Goal: Task Accomplishment & Management: Manage account settings

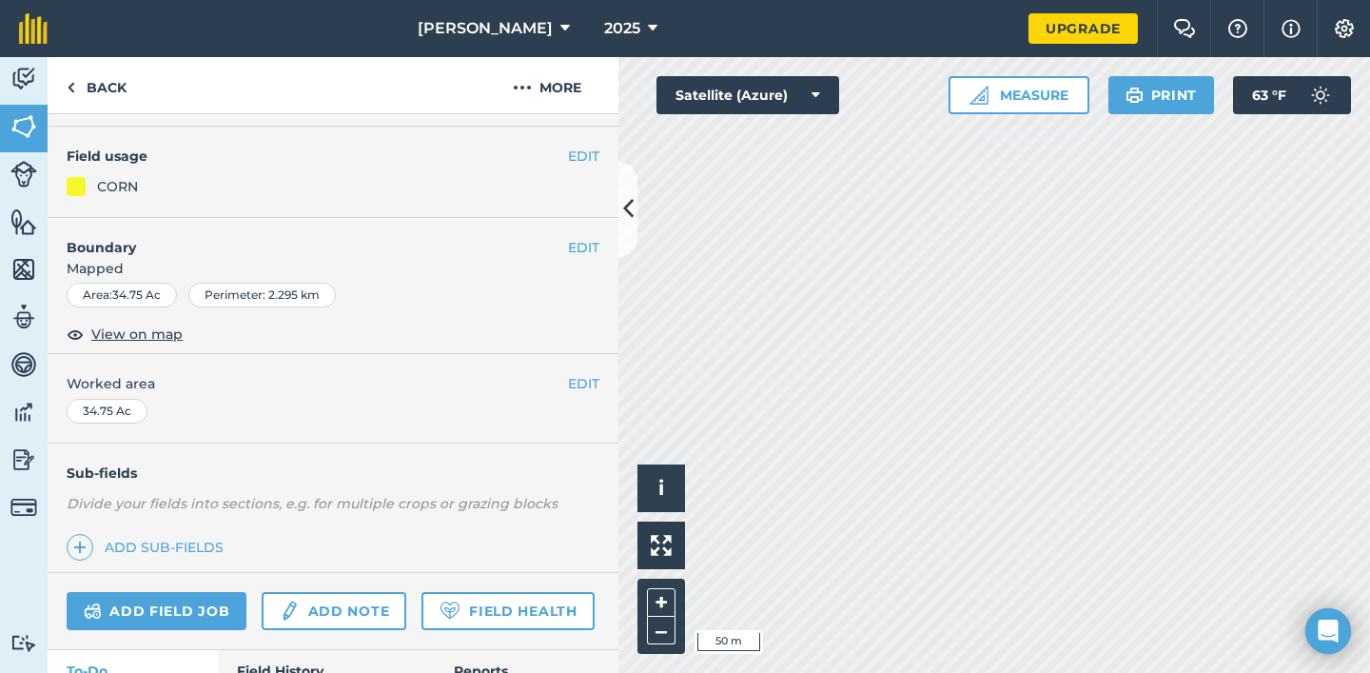
scroll to position [223, 0]
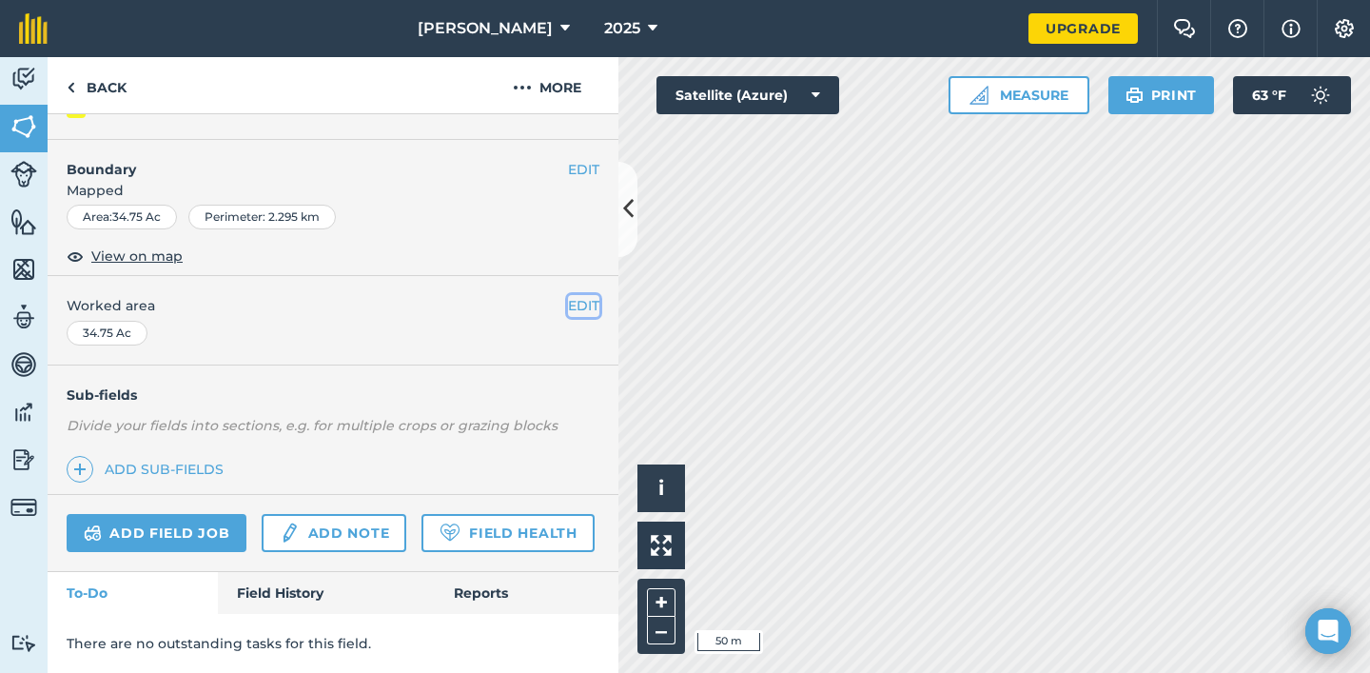
click at [573, 300] on button "EDIT" at bounding box center [583, 305] width 31 height 21
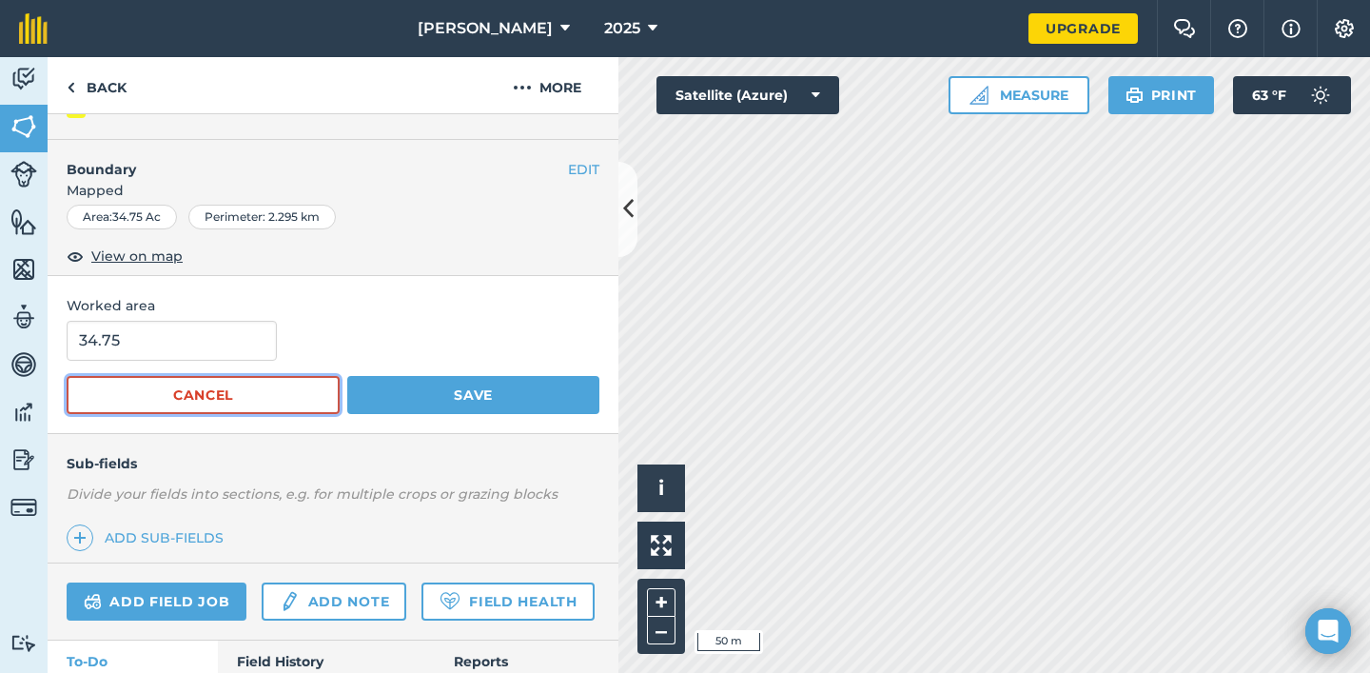
click at [267, 392] on button "Cancel" at bounding box center [203, 395] width 273 height 38
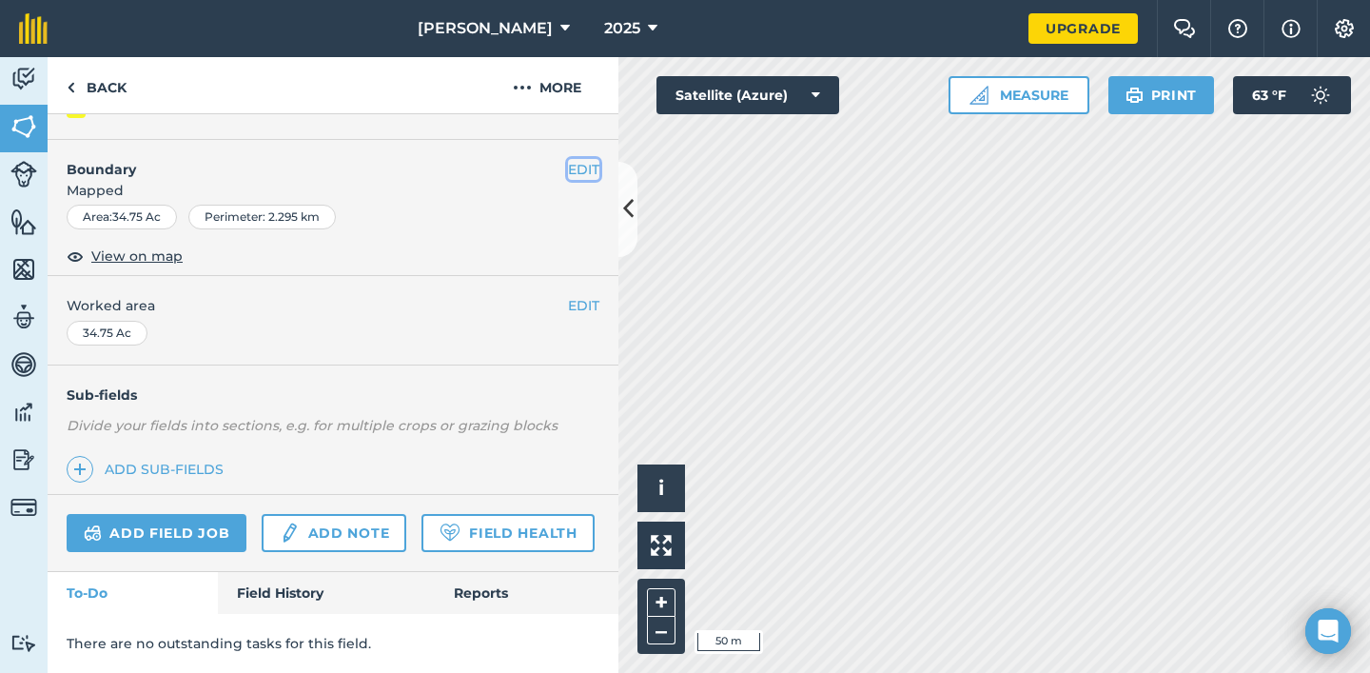
click at [582, 169] on button "EDIT" at bounding box center [583, 169] width 31 height 21
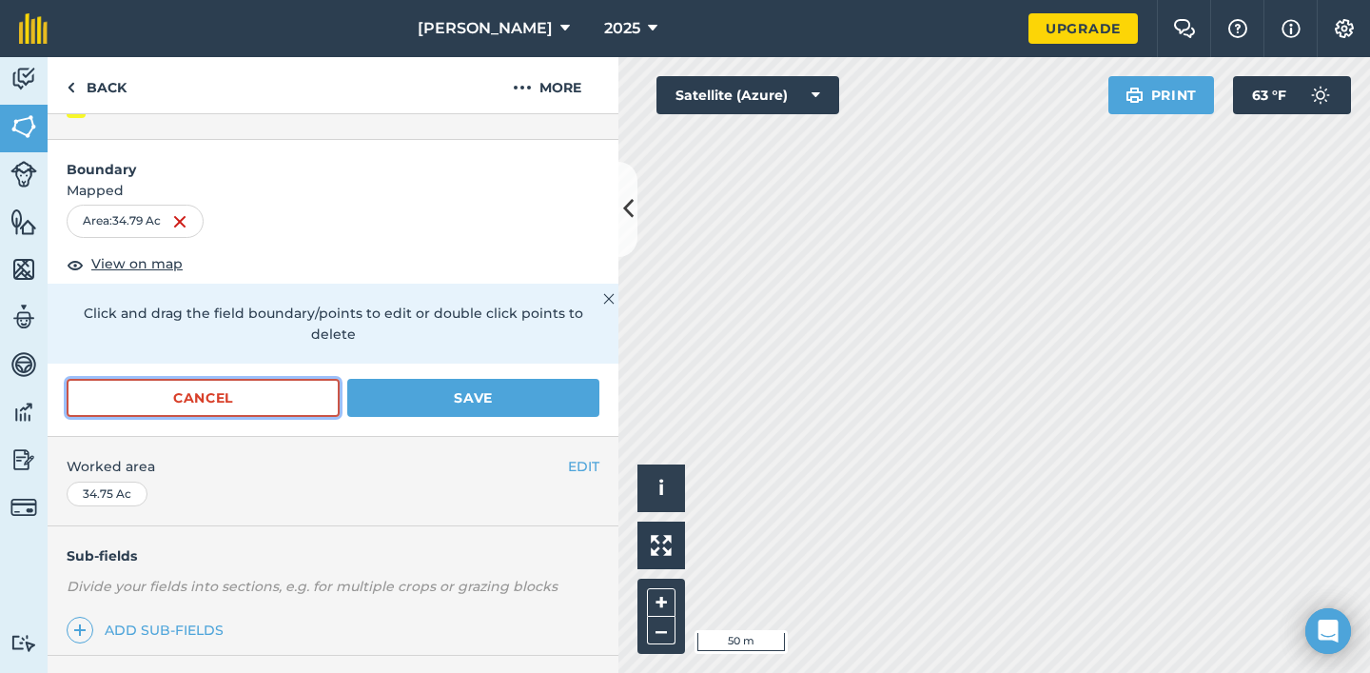
click at [270, 379] on button "Cancel" at bounding box center [203, 398] width 273 height 38
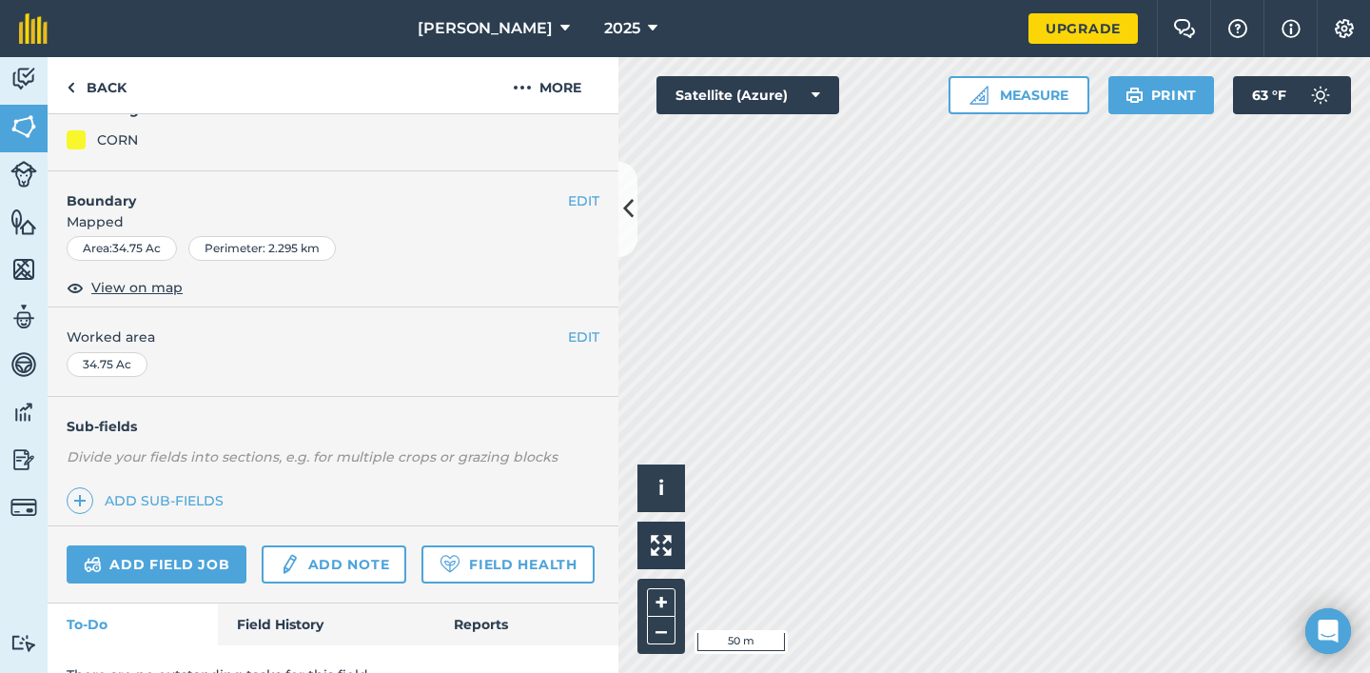
scroll to position [189, 0]
click at [590, 201] on button "EDIT" at bounding box center [583, 202] width 31 height 21
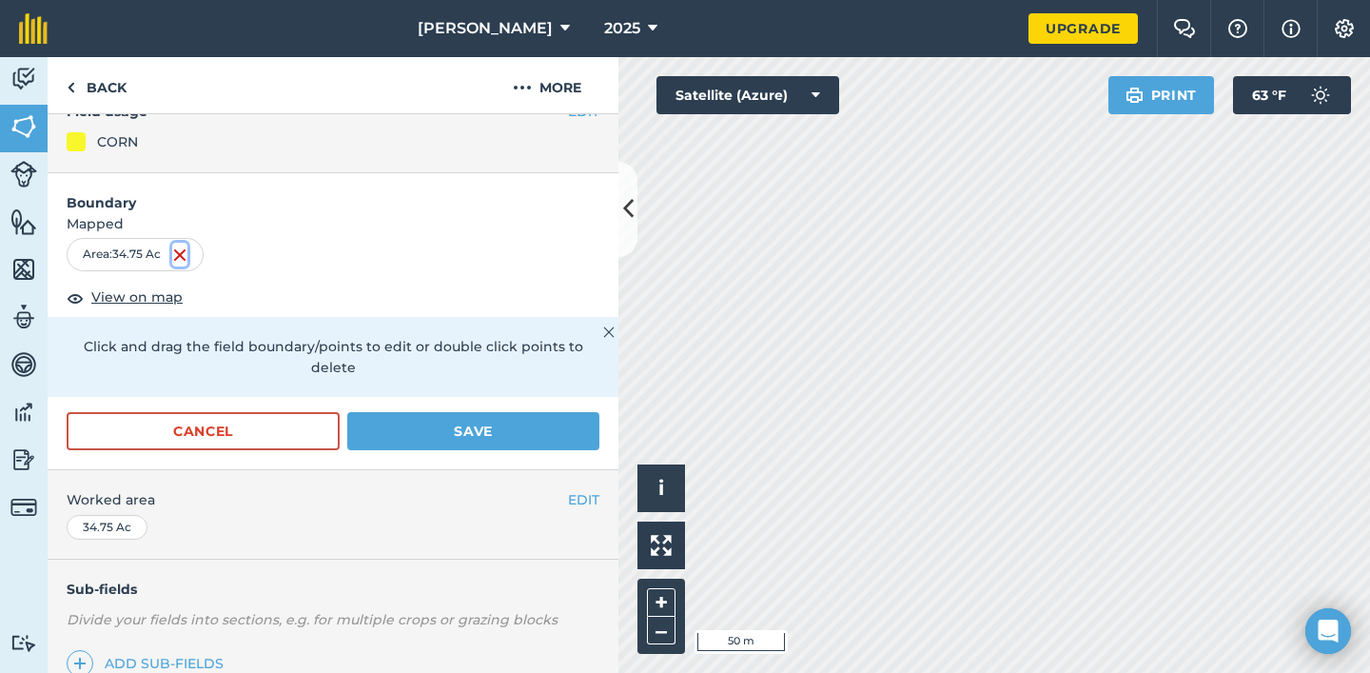
click at [180, 255] on img at bounding box center [179, 255] width 15 height 23
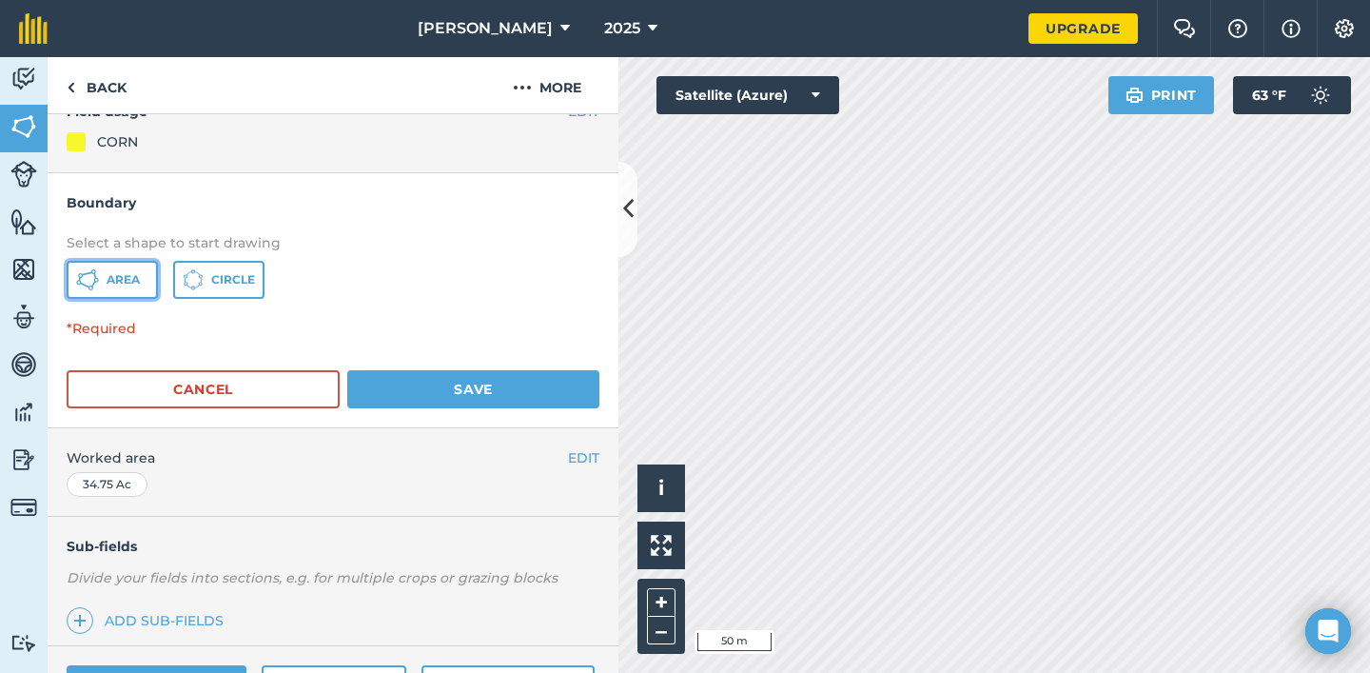
click at [116, 284] on span "Area" at bounding box center [123, 279] width 33 height 15
